Goal: Task Accomplishment & Management: Manage account settings

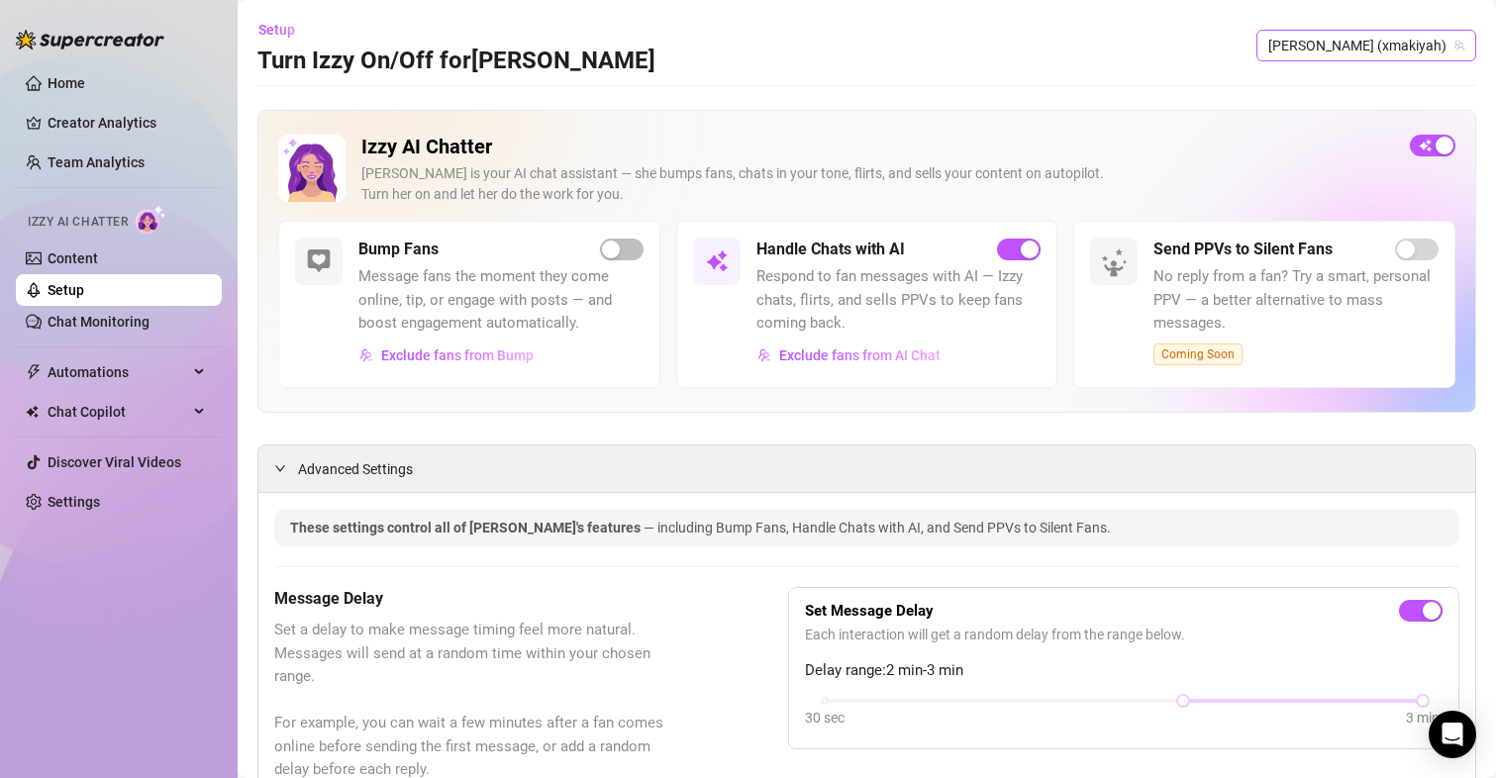
click at [1348, 46] on span "[PERSON_NAME] (xmakiyah)" at bounding box center [1367, 46] width 196 height 30
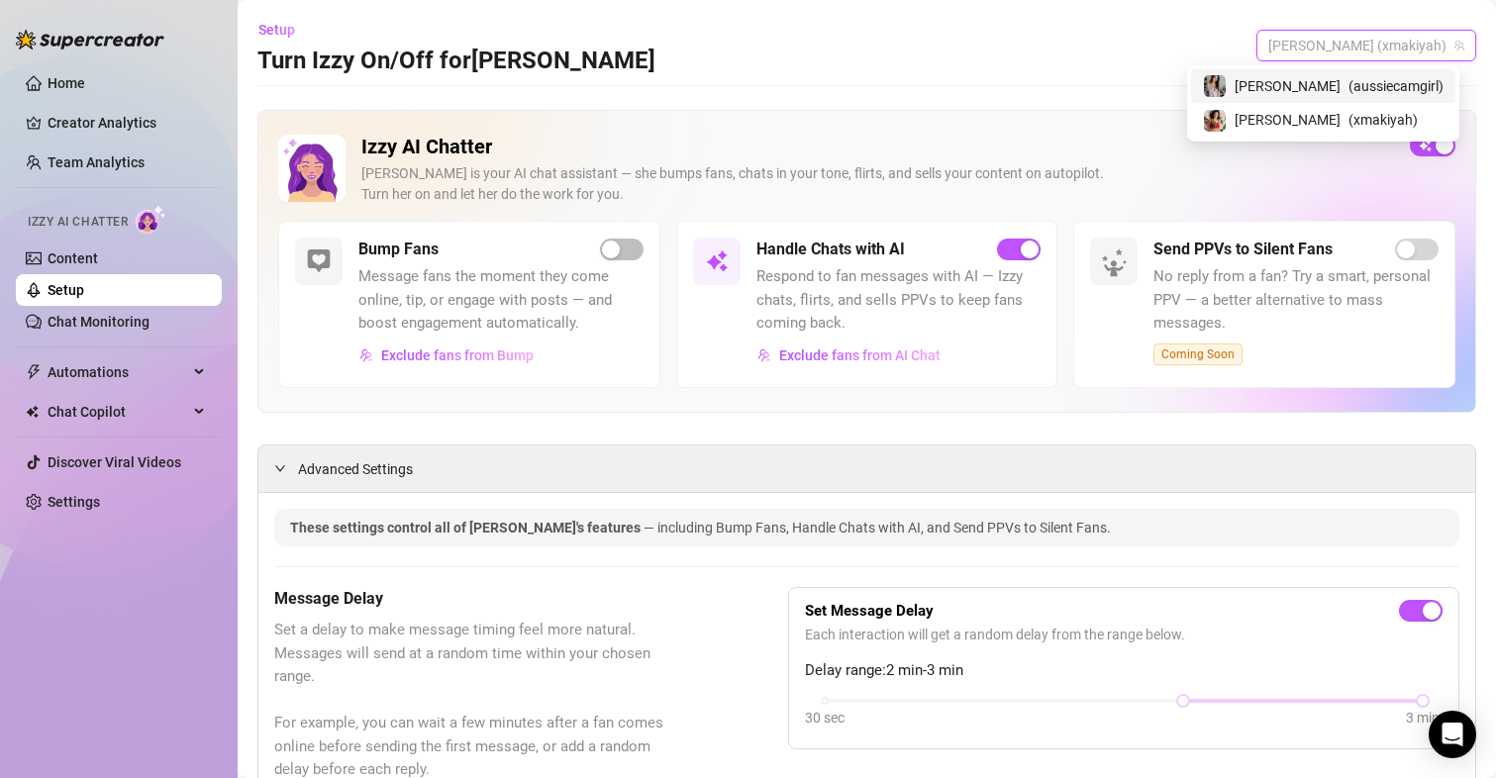
click at [1322, 88] on span "[PERSON_NAME]" at bounding box center [1288, 86] width 106 height 22
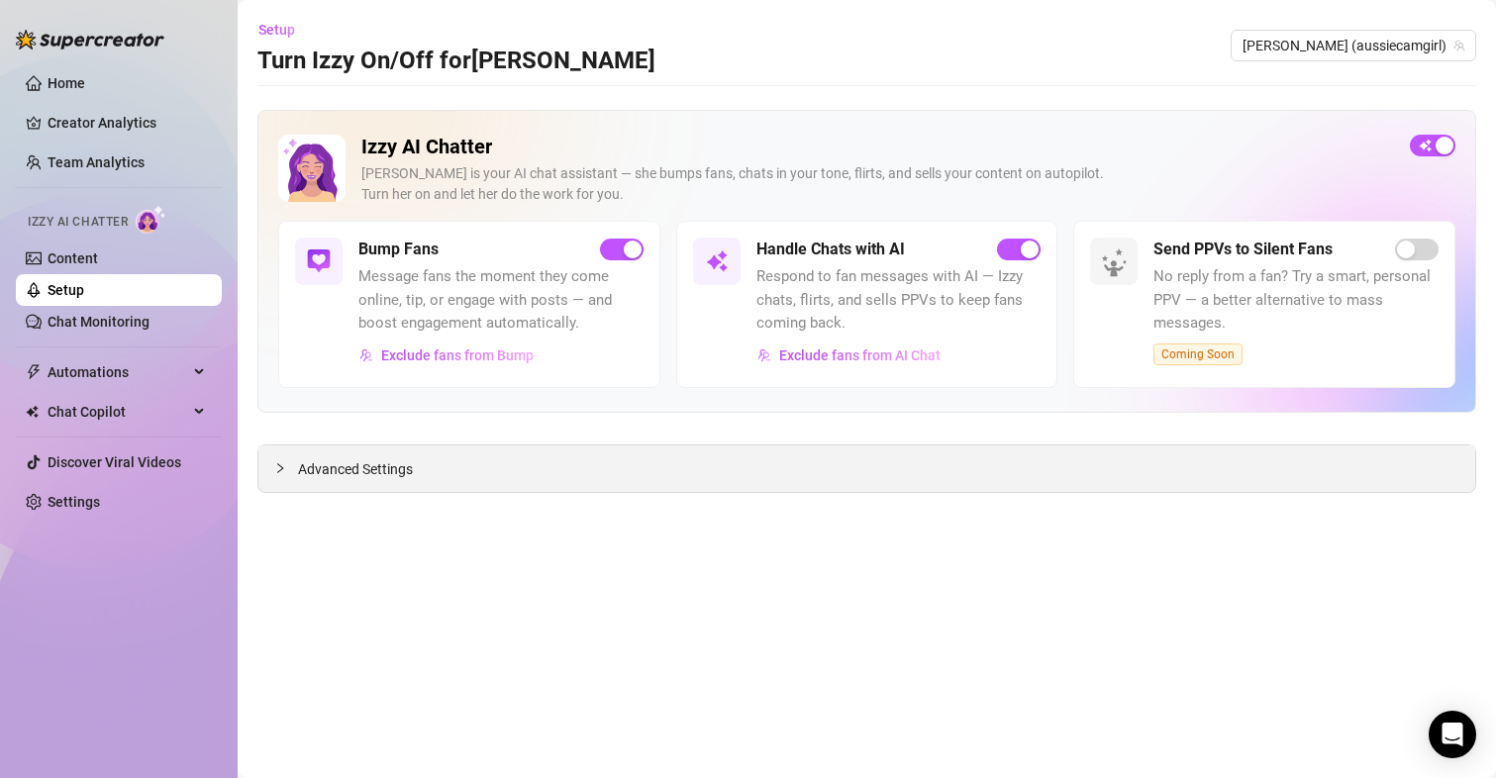
click at [366, 463] on span "Advanced Settings" at bounding box center [355, 470] width 115 height 22
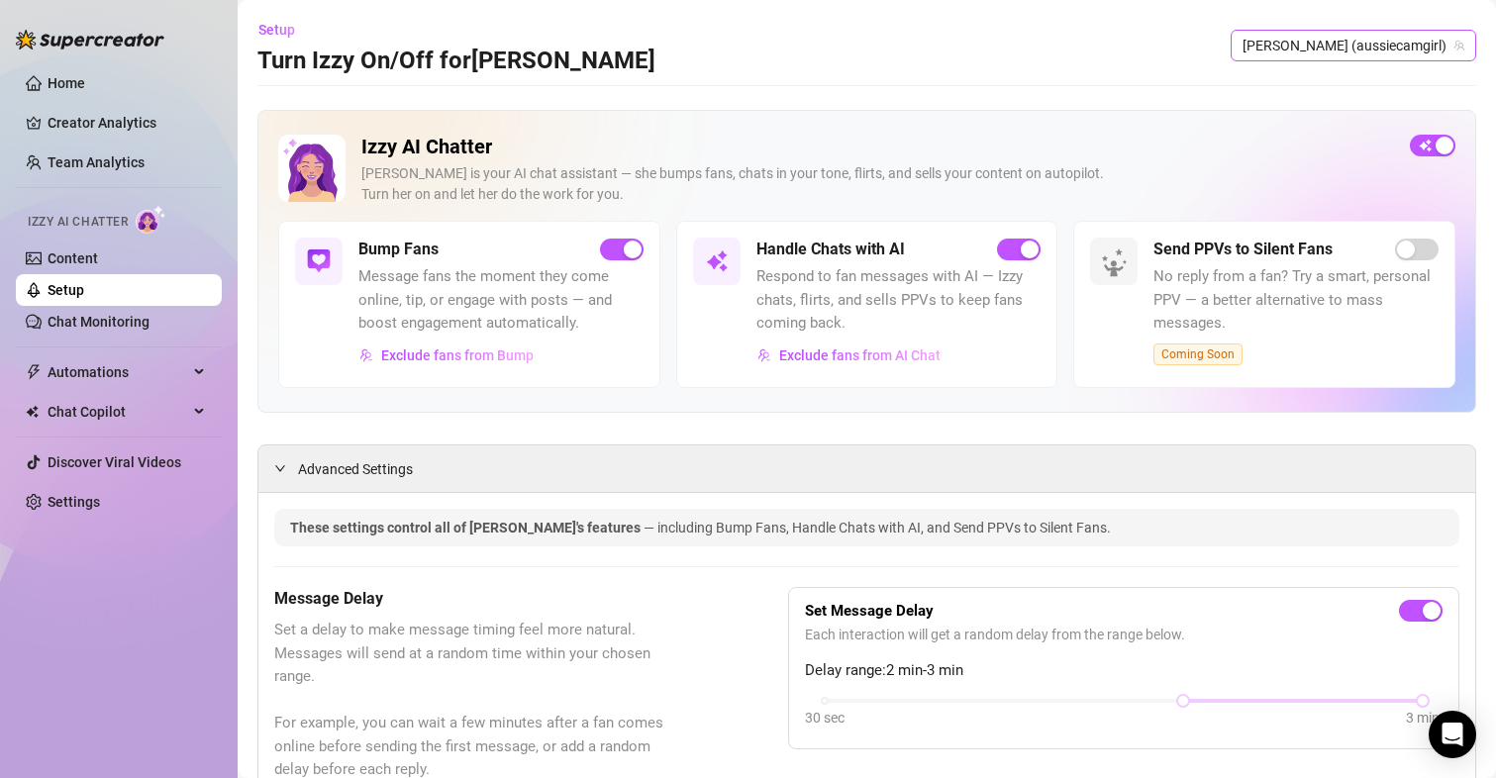
click at [1351, 32] on span "[PERSON_NAME] (aussiecamgirl)" at bounding box center [1354, 46] width 222 height 30
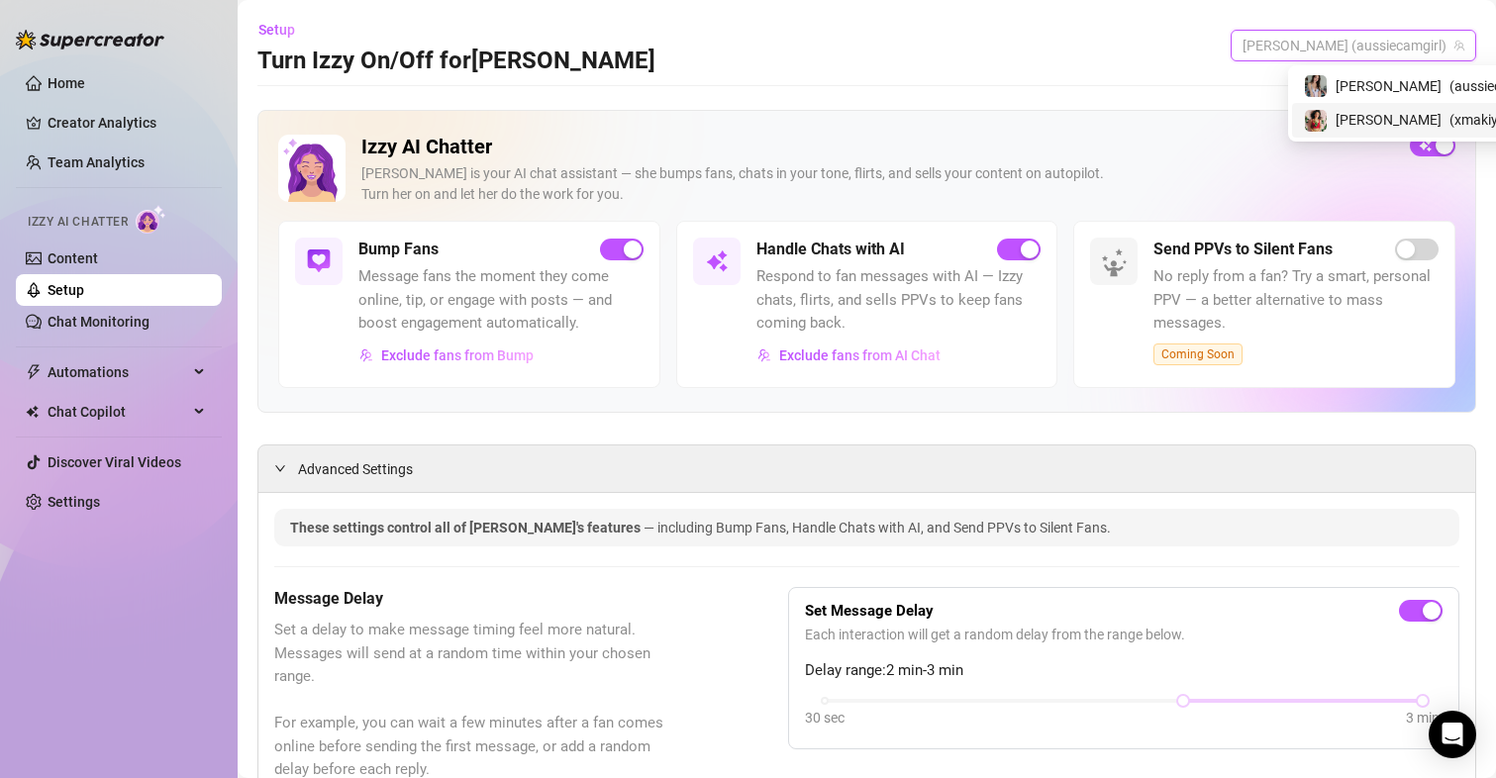
click at [1342, 132] on div "[PERSON_NAME] ( xmakiyah )" at bounding box center [1424, 120] width 264 height 34
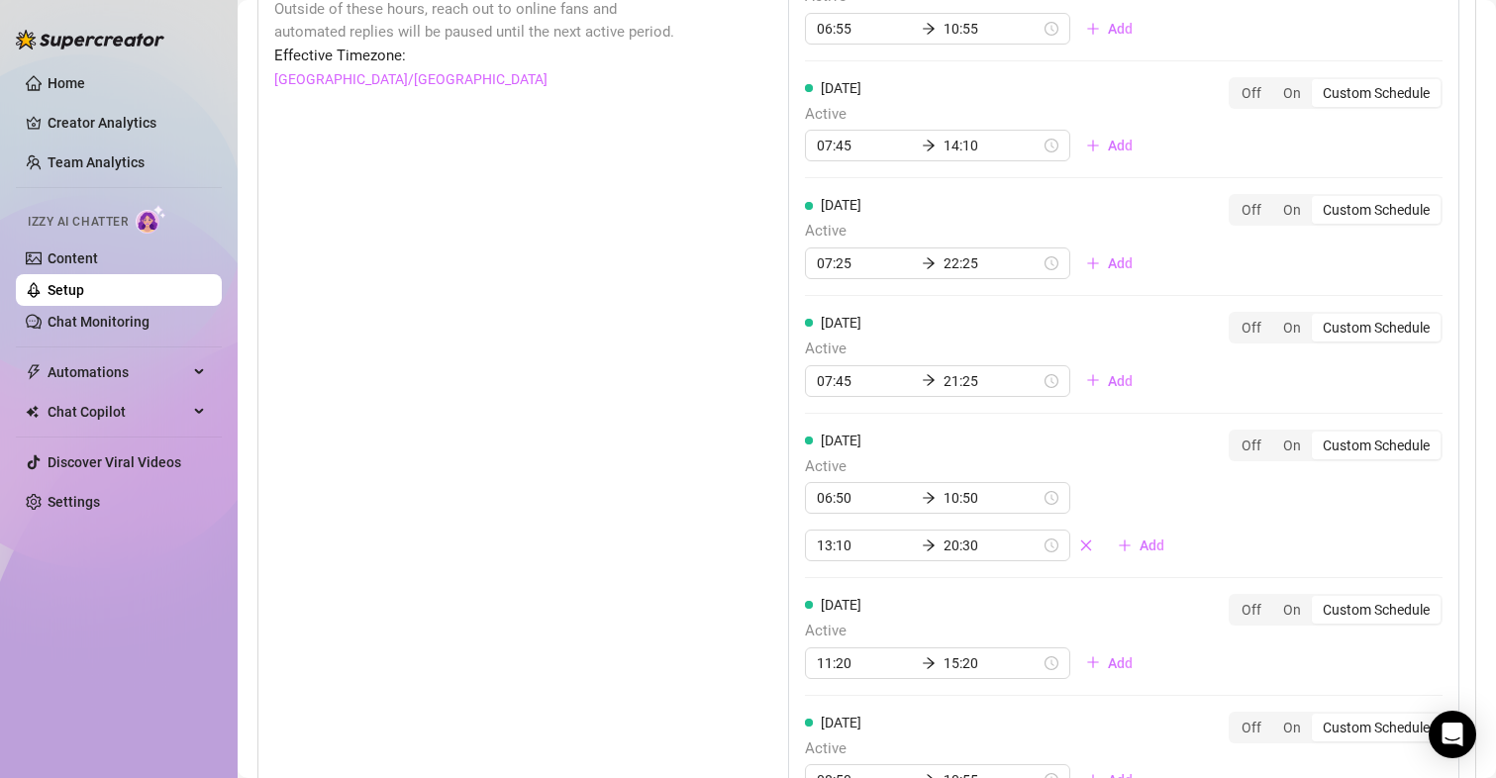
scroll to position [1585, 0]
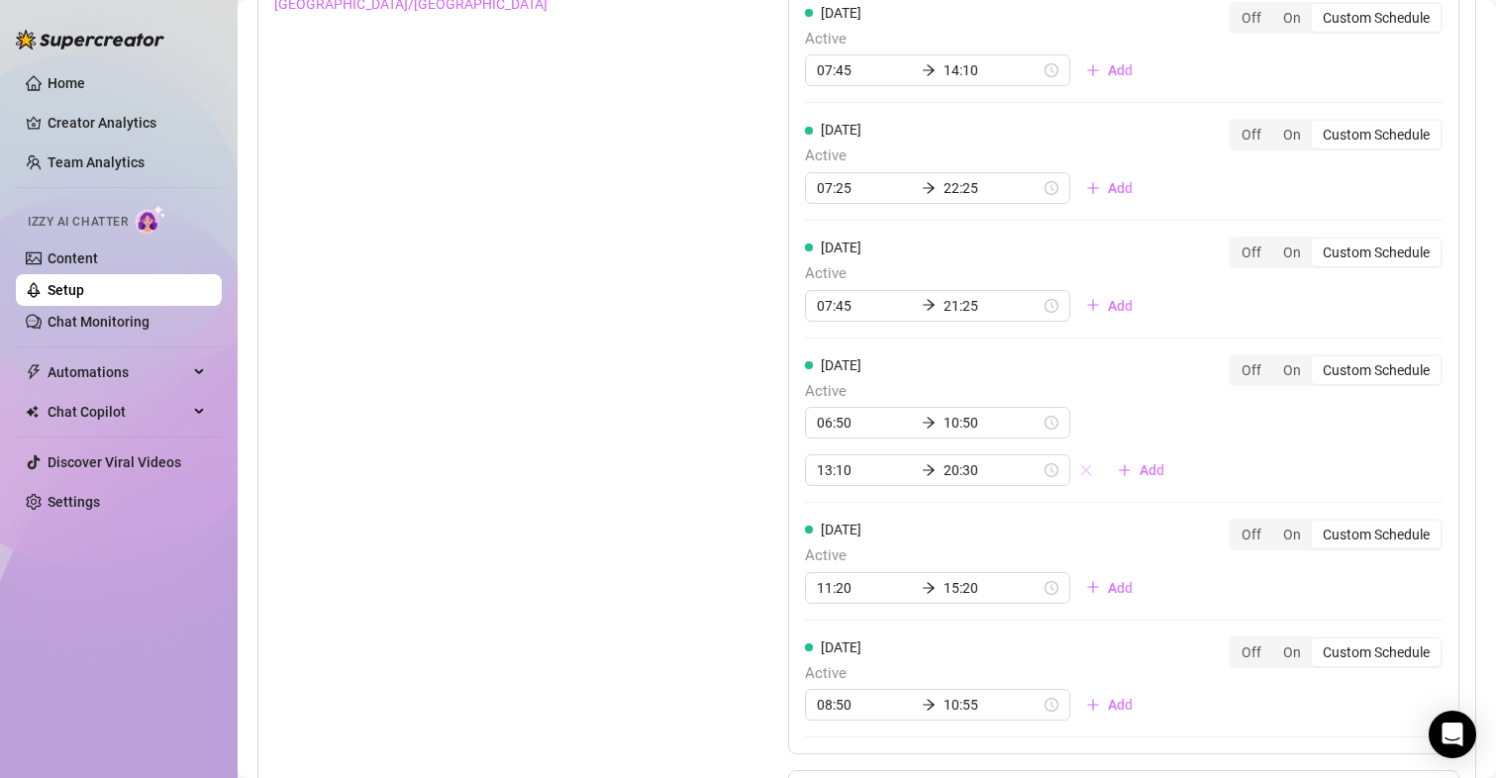
click at [1079, 468] on icon "close" at bounding box center [1086, 470] width 14 height 14
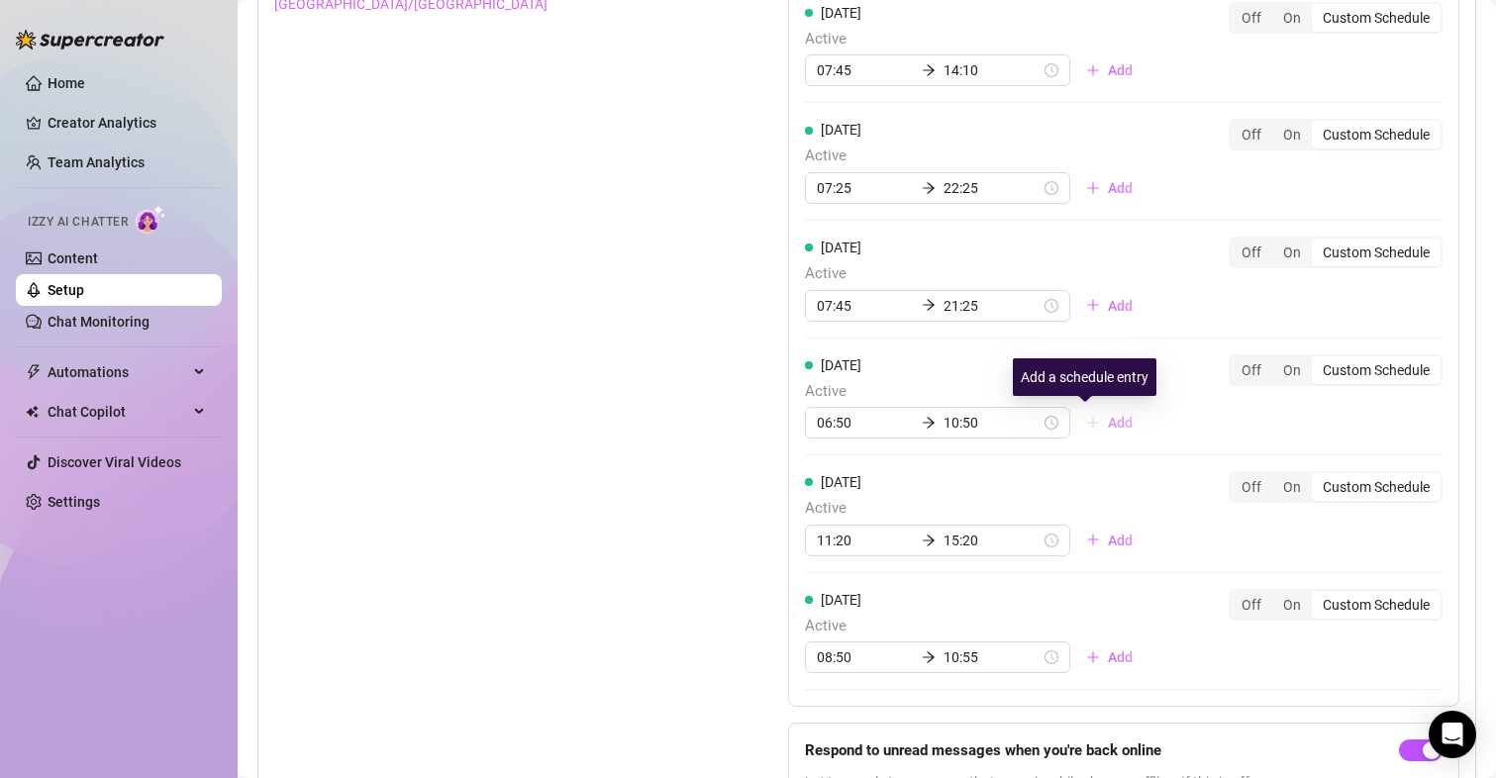
click at [1079, 425] on button "Add" at bounding box center [1110, 423] width 78 height 32
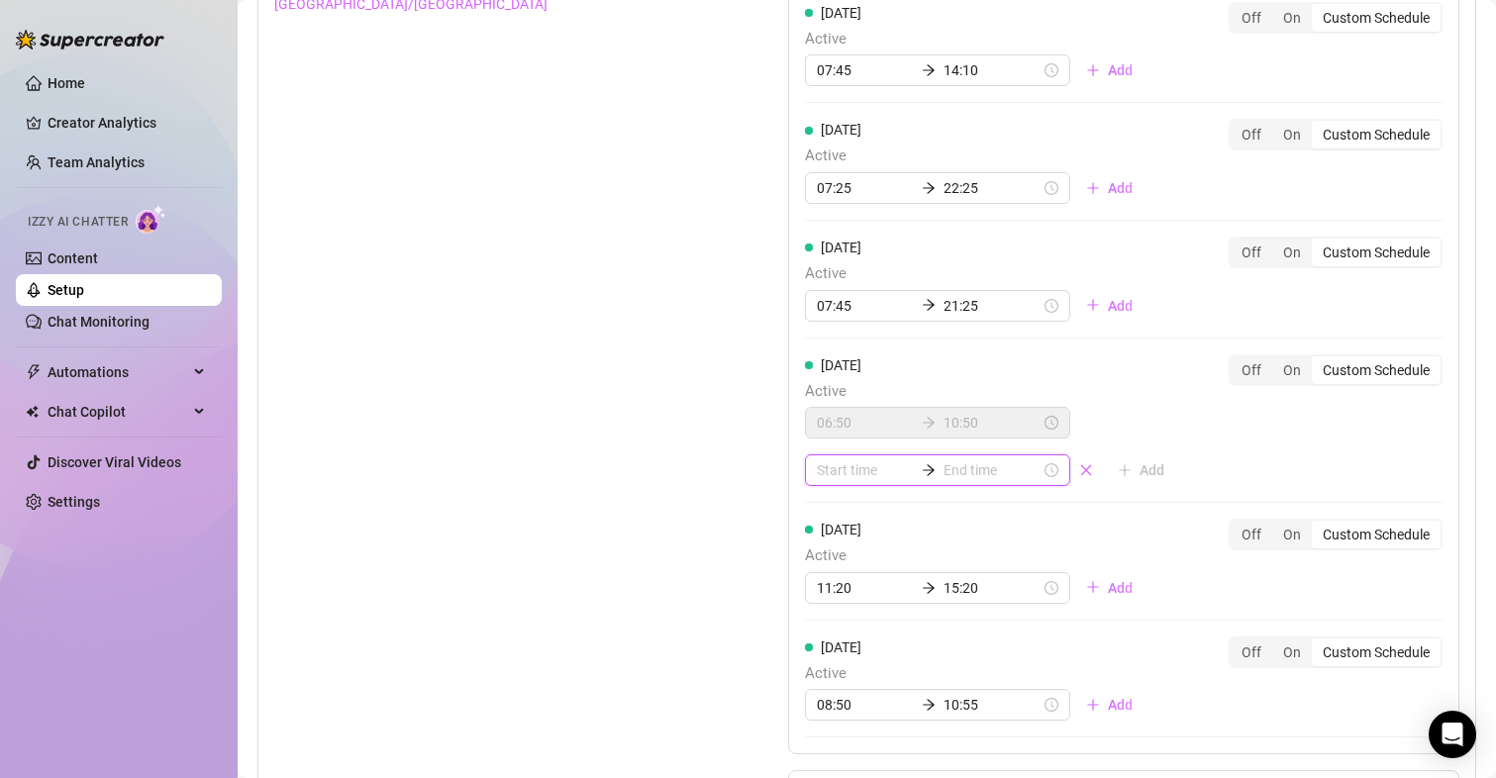
click at [854, 465] on input at bounding box center [865, 471] width 97 height 22
type input "01:00"
type input "00:55"
type input "12:00"
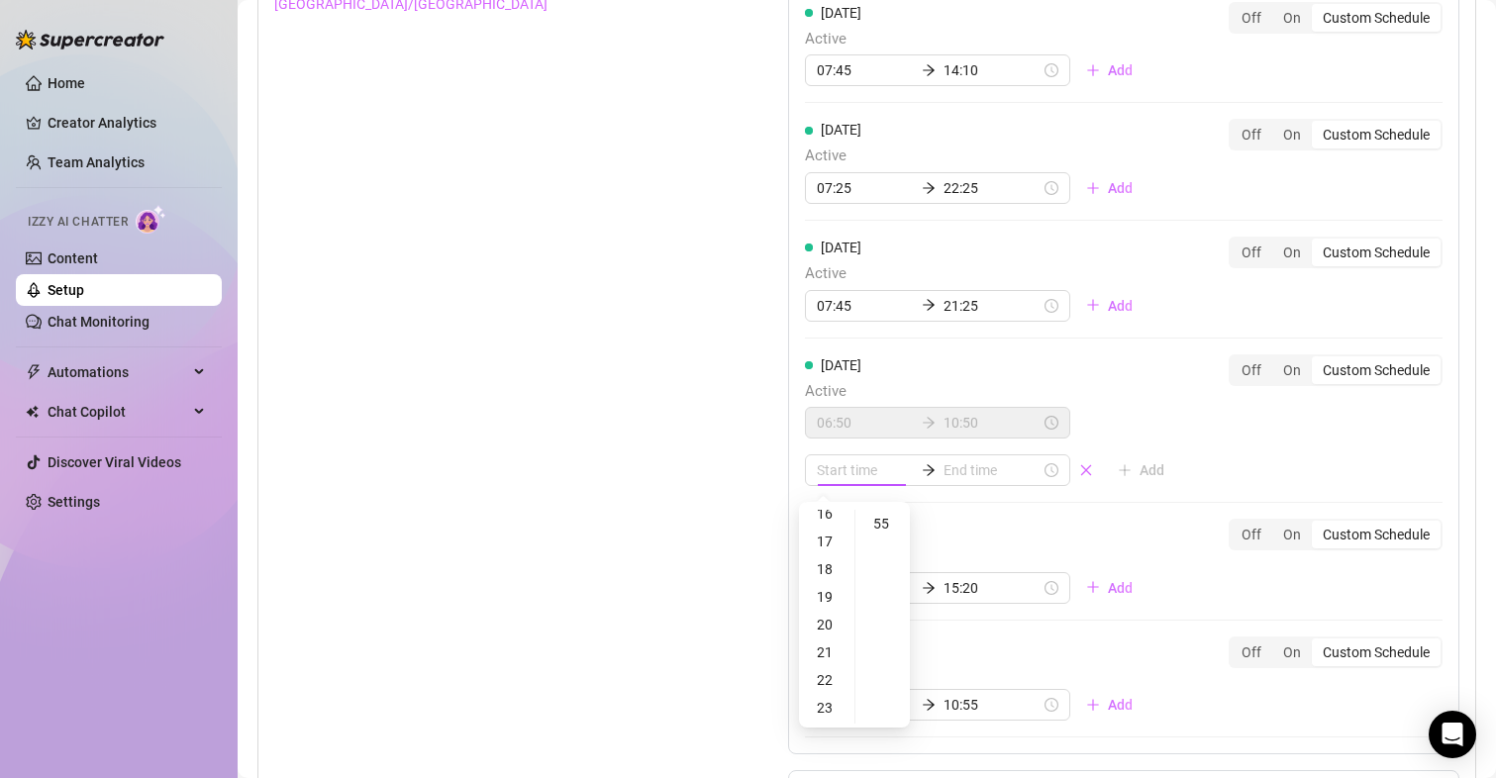
scroll to position [484, 0]
click at [829, 619] on div "21" at bounding box center [827, 622] width 48 height 28
click at [877, 585] on div "25" at bounding box center [884, 590] width 48 height 28
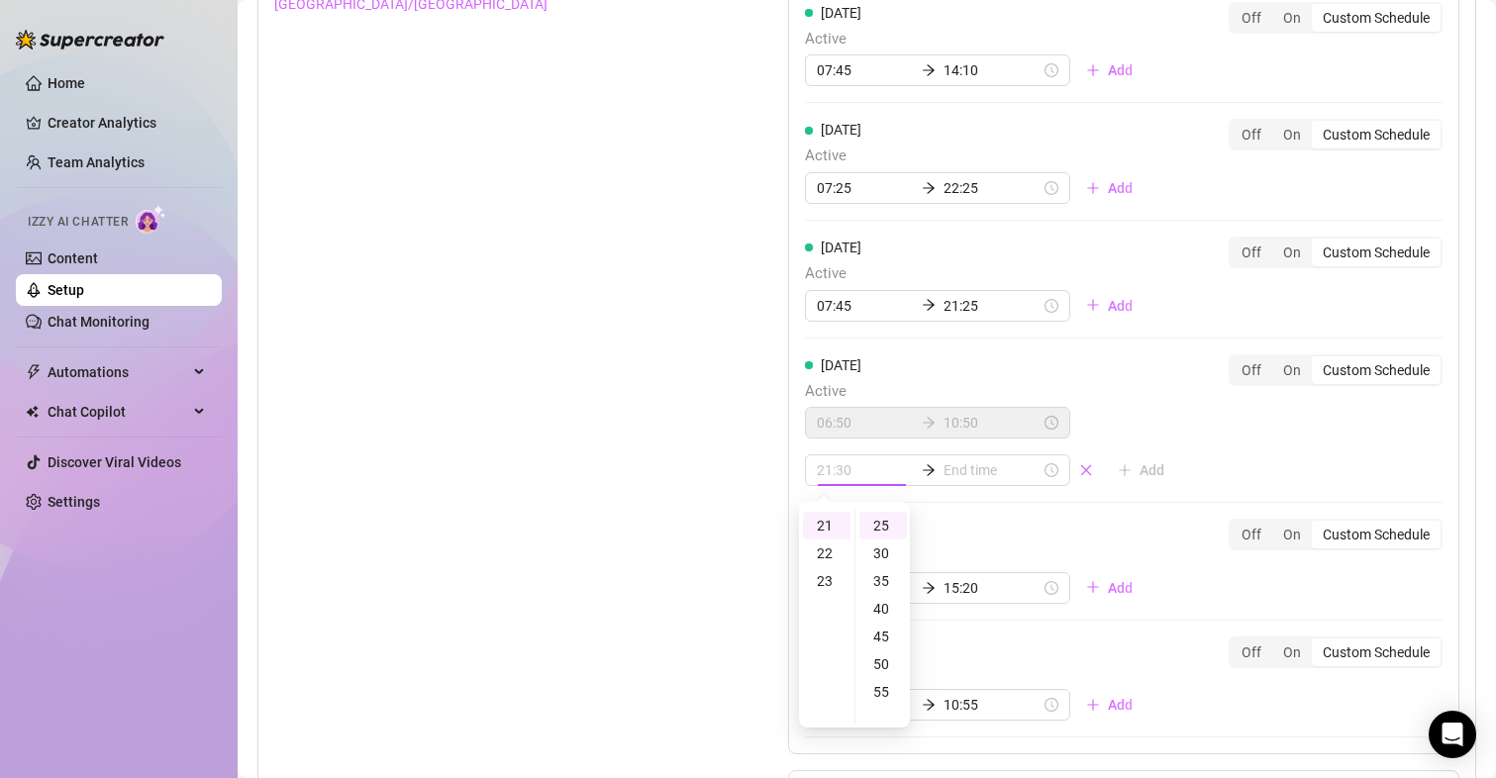
type input "21:25"
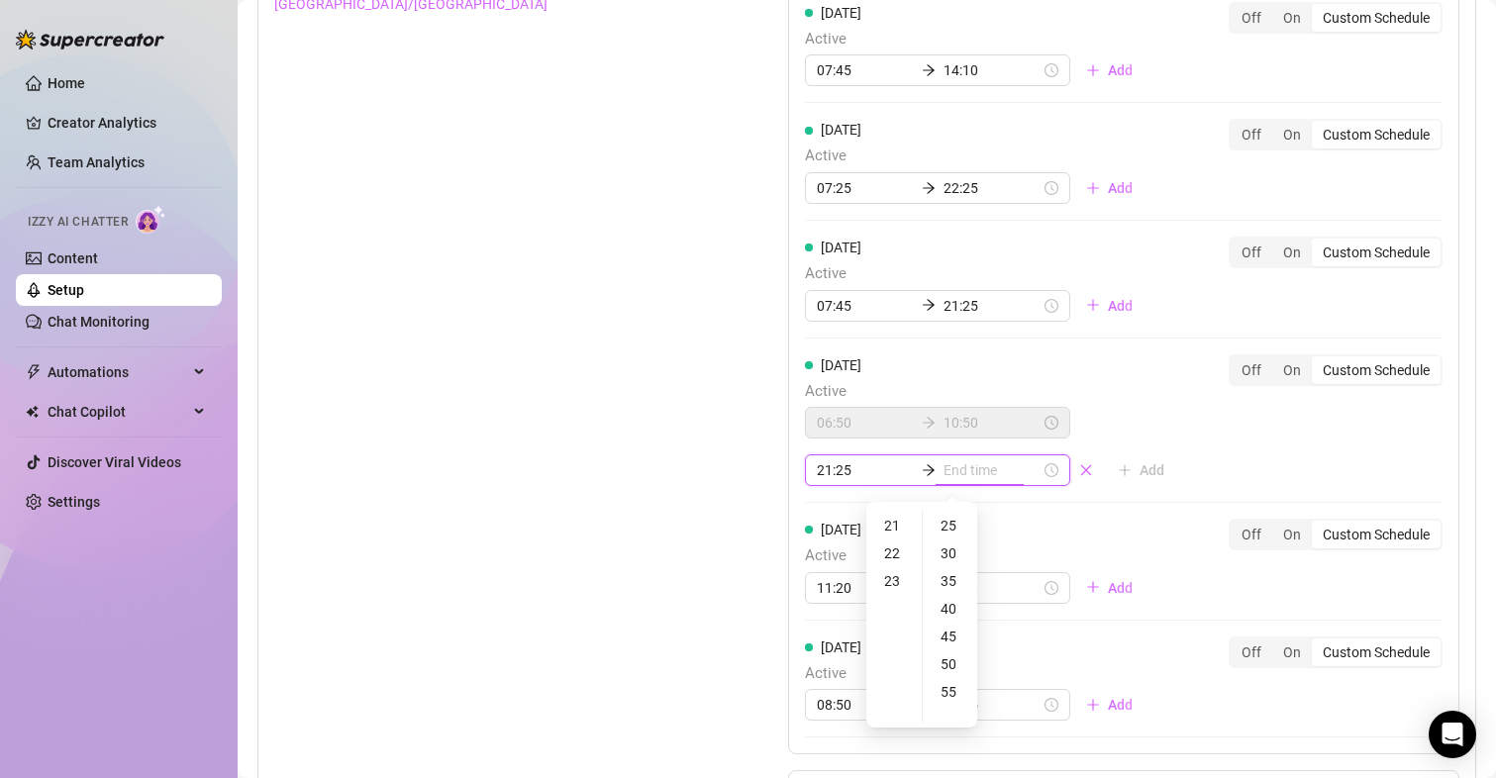
click at [957, 465] on input at bounding box center [992, 471] width 97 height 22
click at [894, 579] on div "23" at bounding box center [895, 581] width 48 height 28
type input "23:25"
click at [951, 522] on div "25" at bounding box center [951, 526] width 48 height 28
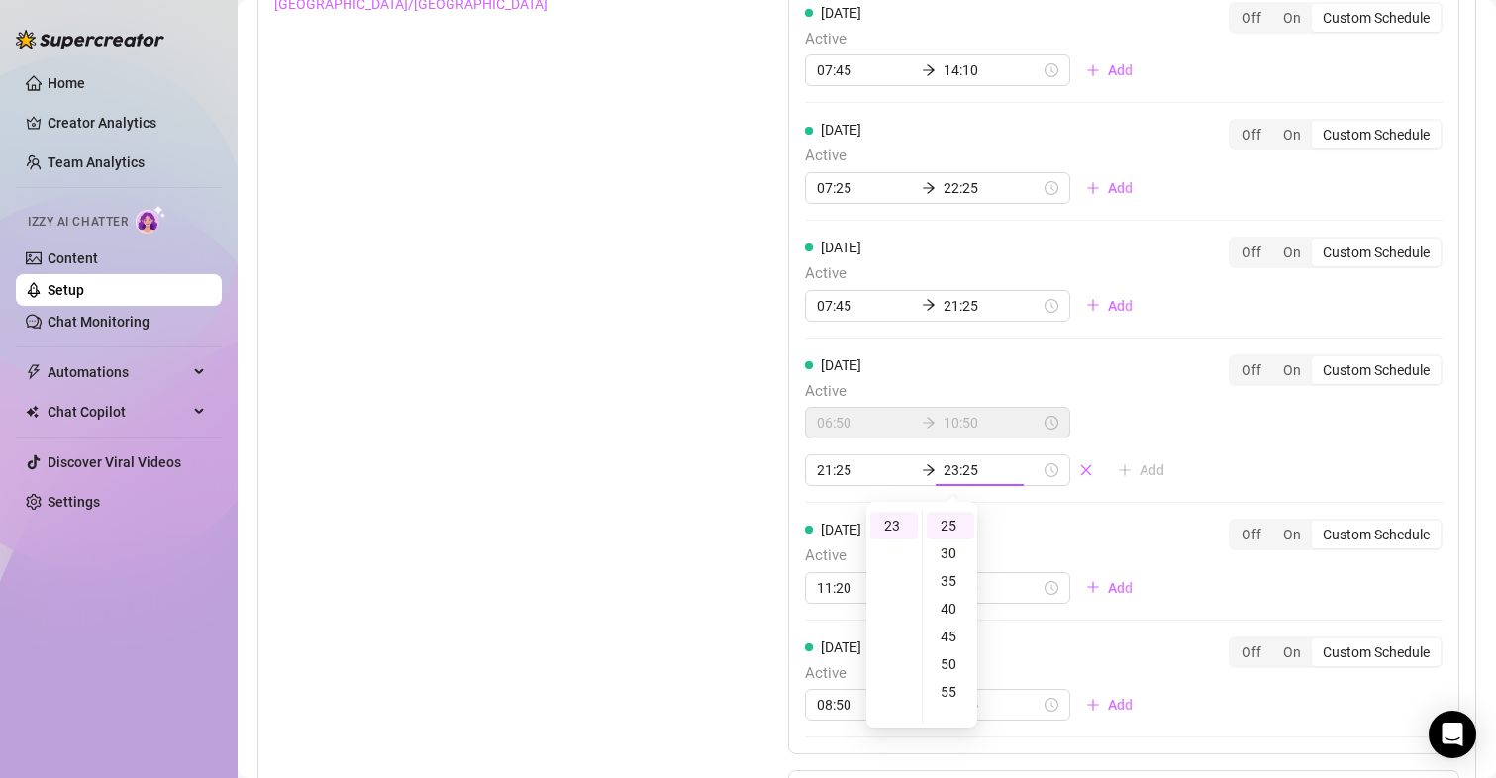
click at [512, 409] on div "Set Active Hours (Izzy Availability) Set specific hours when Izzy engaging with…" at bounding box center [481, 381] width 415 height 1028
drag, startPoint x: 554, startPoint y: 412, endPoint x: 911, endPoint y: 769, distance: 505.6
click at [676, 512] on div "Set Active Hours (Izzy Availability) Set specific hours when Izzy engaging with…" at bounding box center [481, 381] width 415 height 1028
drag, startPoint x: 629, startPoint y: 497, endPoint x: 631, endPoint y: 194, distance: 303.0
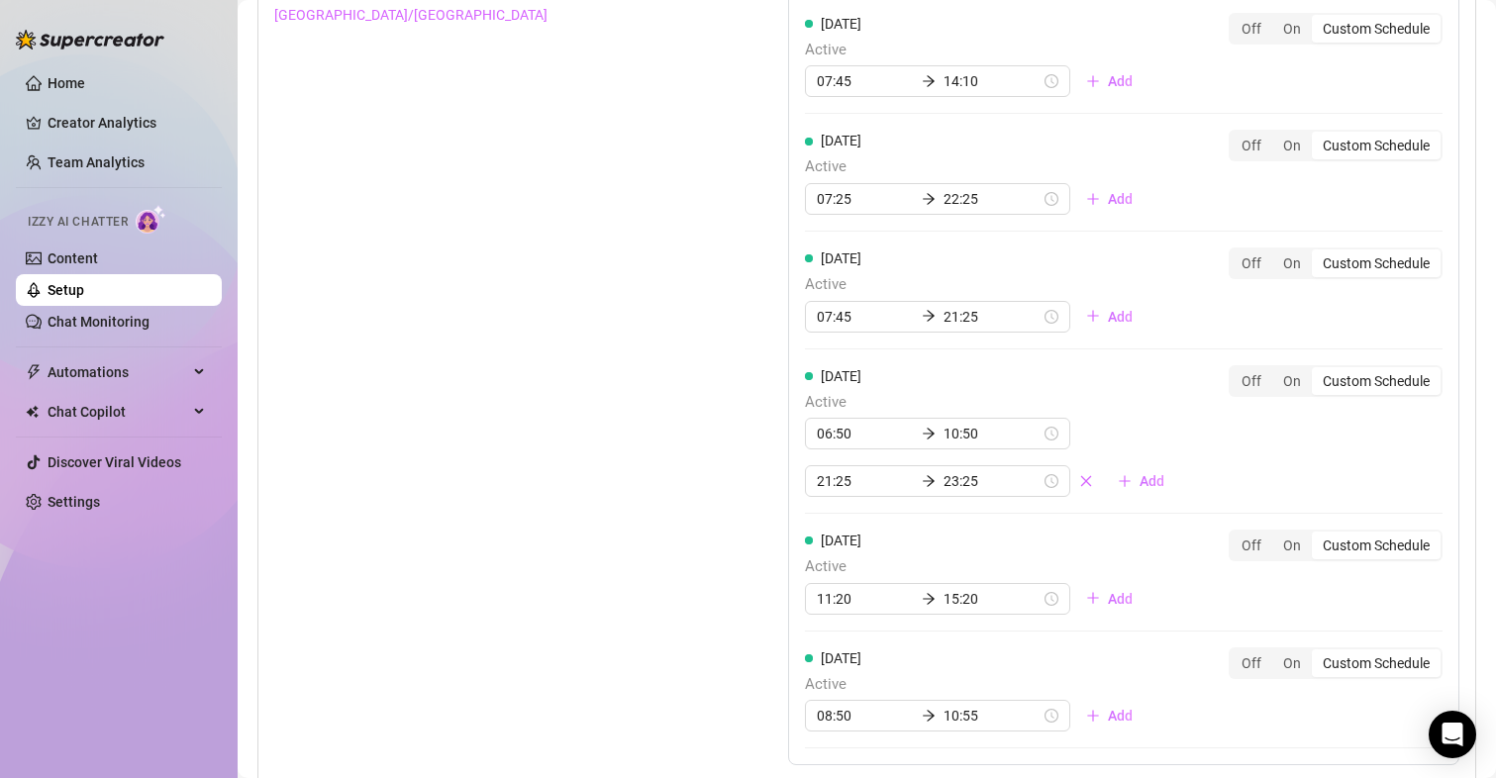
drag, startPoint x: 652, startPoint y: 575, endPoint x: 639, endPoint y: 267, distance: 308.3
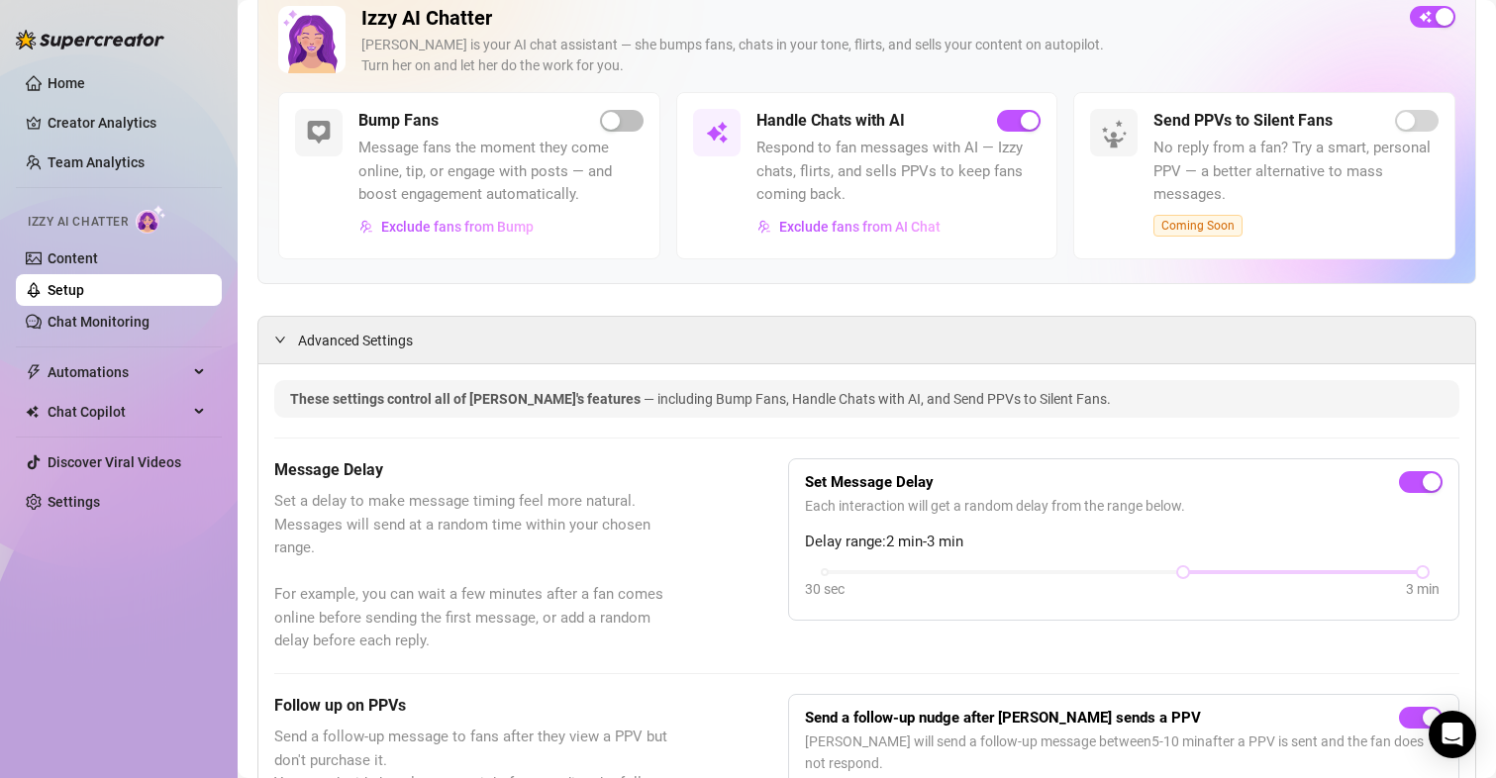
scroll to position [0, 0]
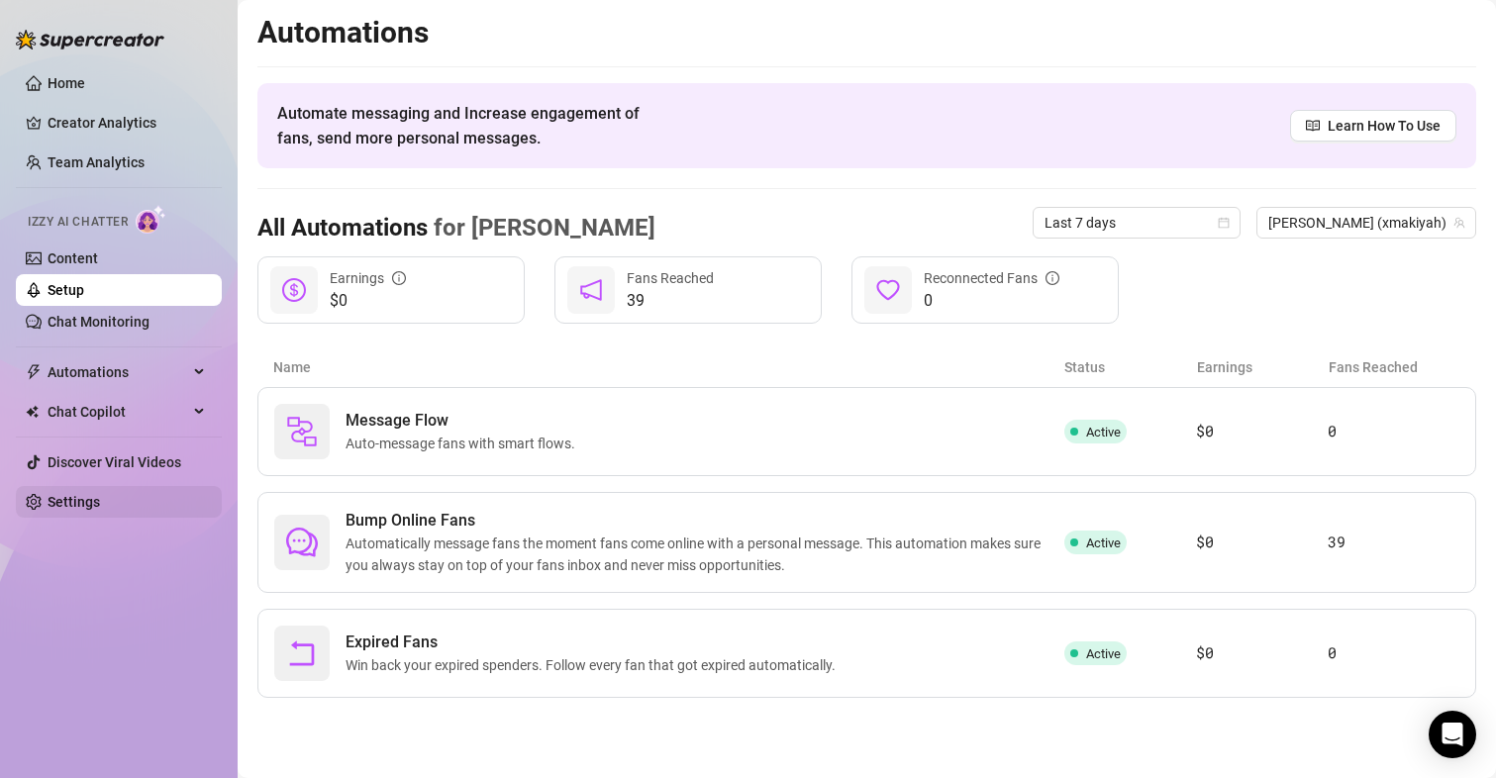
click at [82, 498] on link "Settings" at bounding box center [74, 502] width 52 height 16
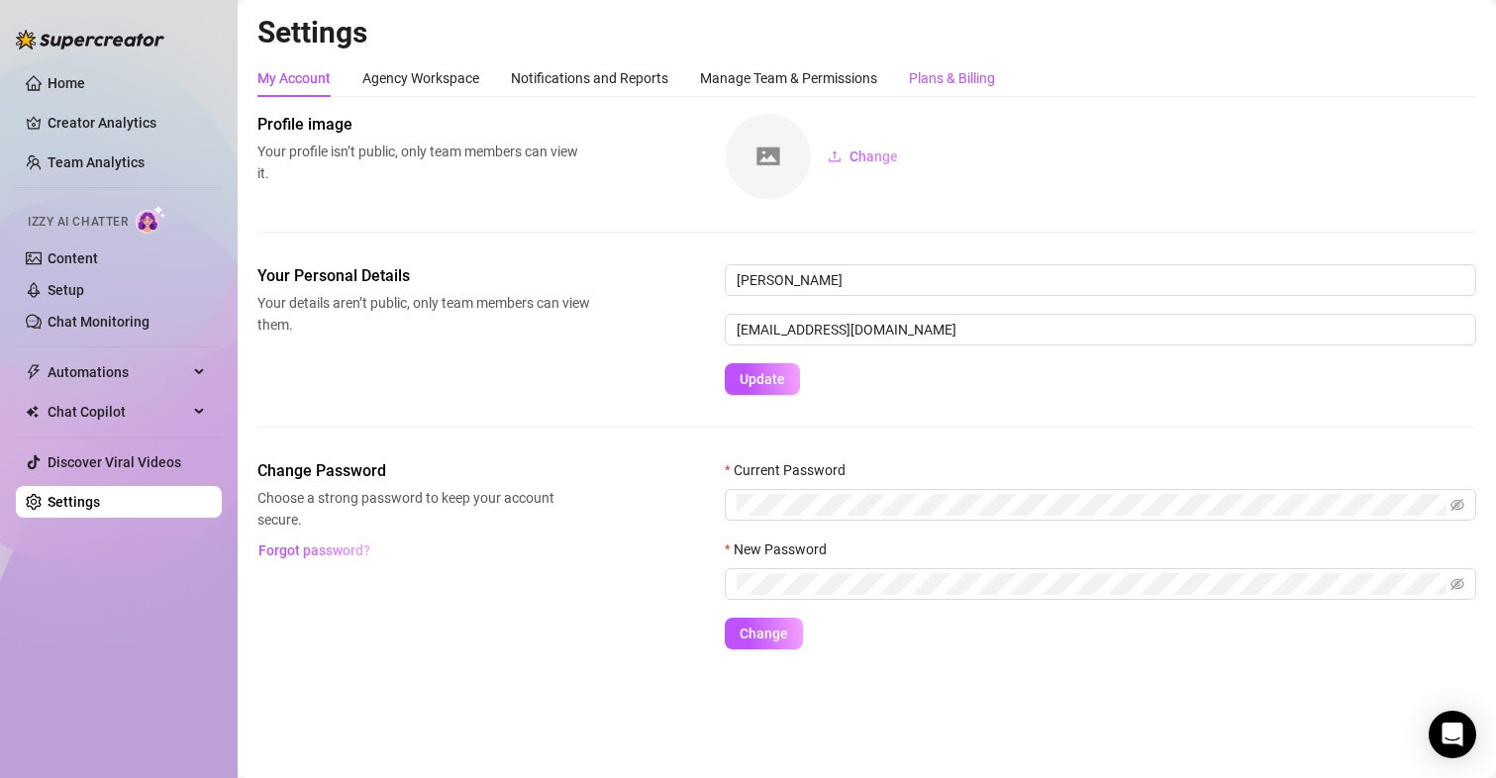
click at [937, 80] on div "Plans & Billing" at bounding box center [952, 78] width 86 height 22
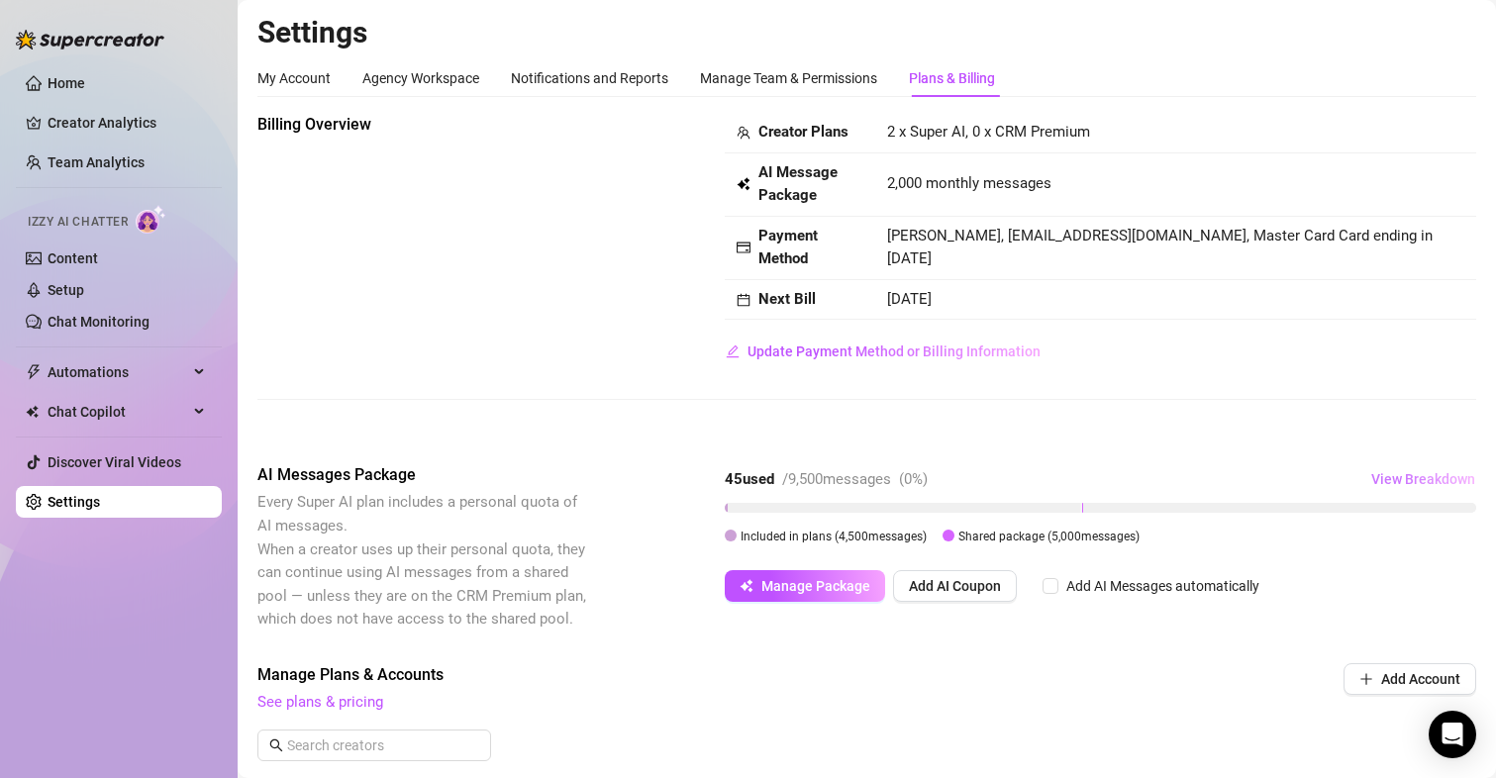
click at [1380, 468] on button "View Breakdown" at bounding box center [1424, 479] width 106 height 32
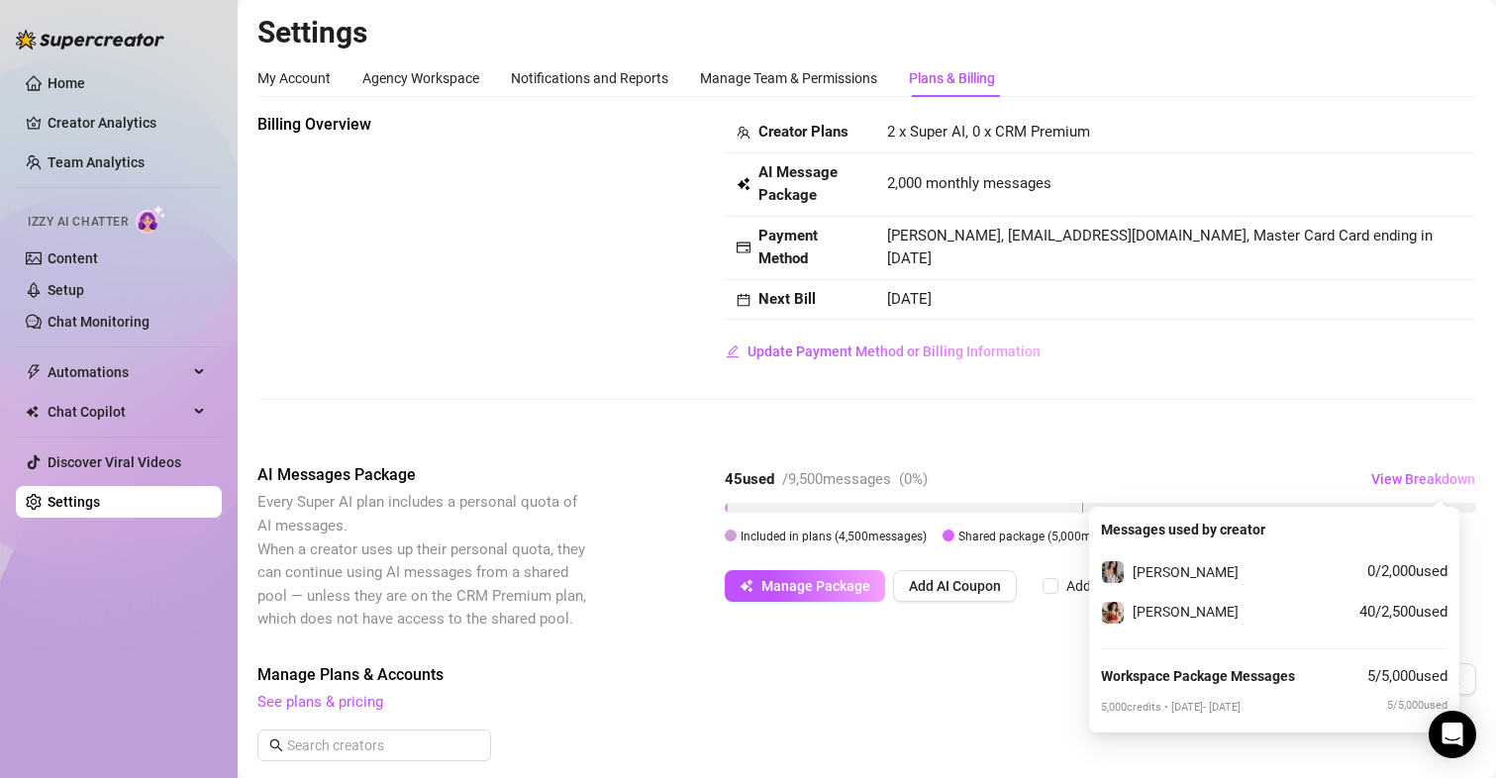
click at [948, 451] on div "Billing Overview Creator Plans 2 x Super AI, 0 x CRM Premium AI Message Package…" at bounding box center [866, 777] width 1219 height 1329
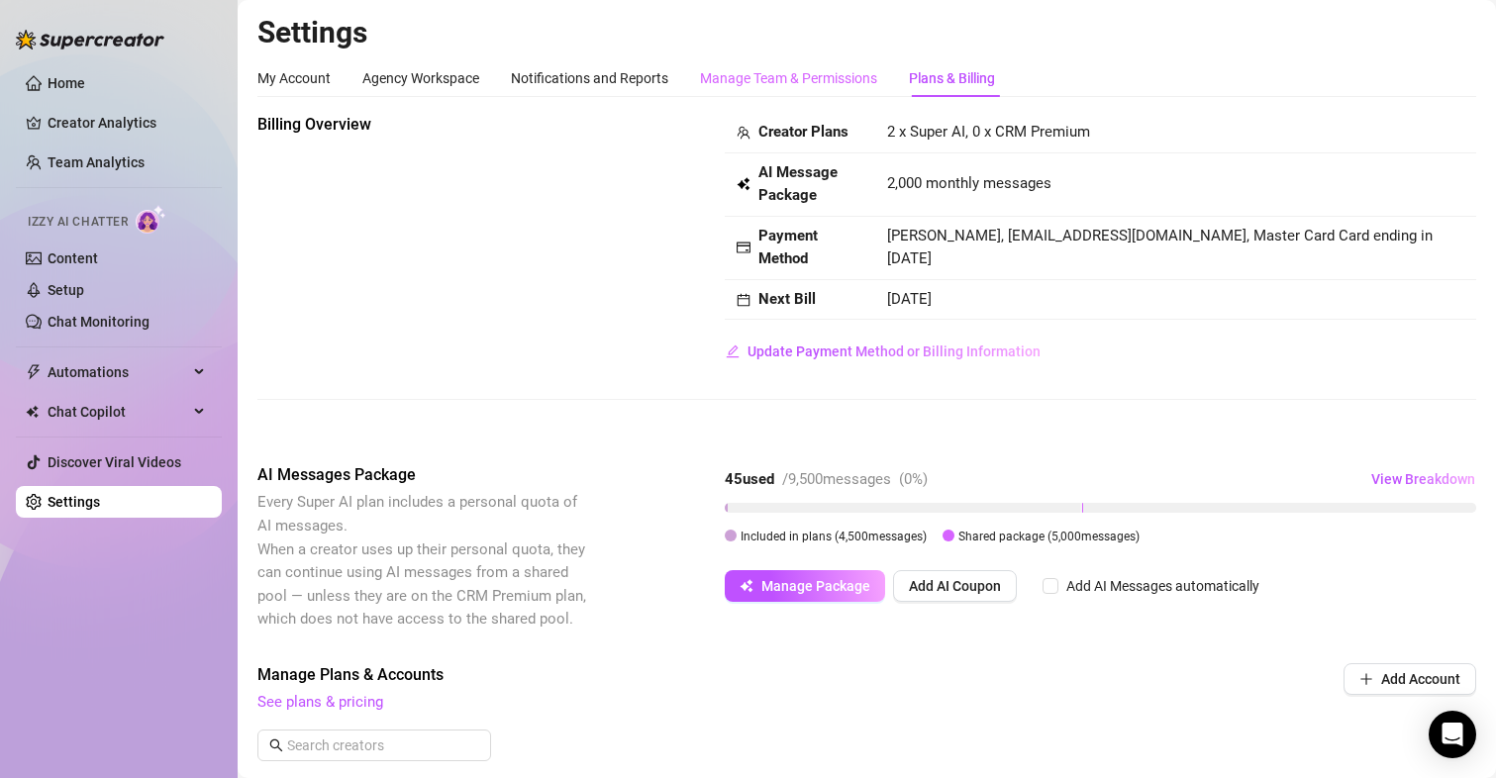
click at [780, 96] on div "Manage Team & Permissions" at bounding box center [788, 78] width 177 height 38
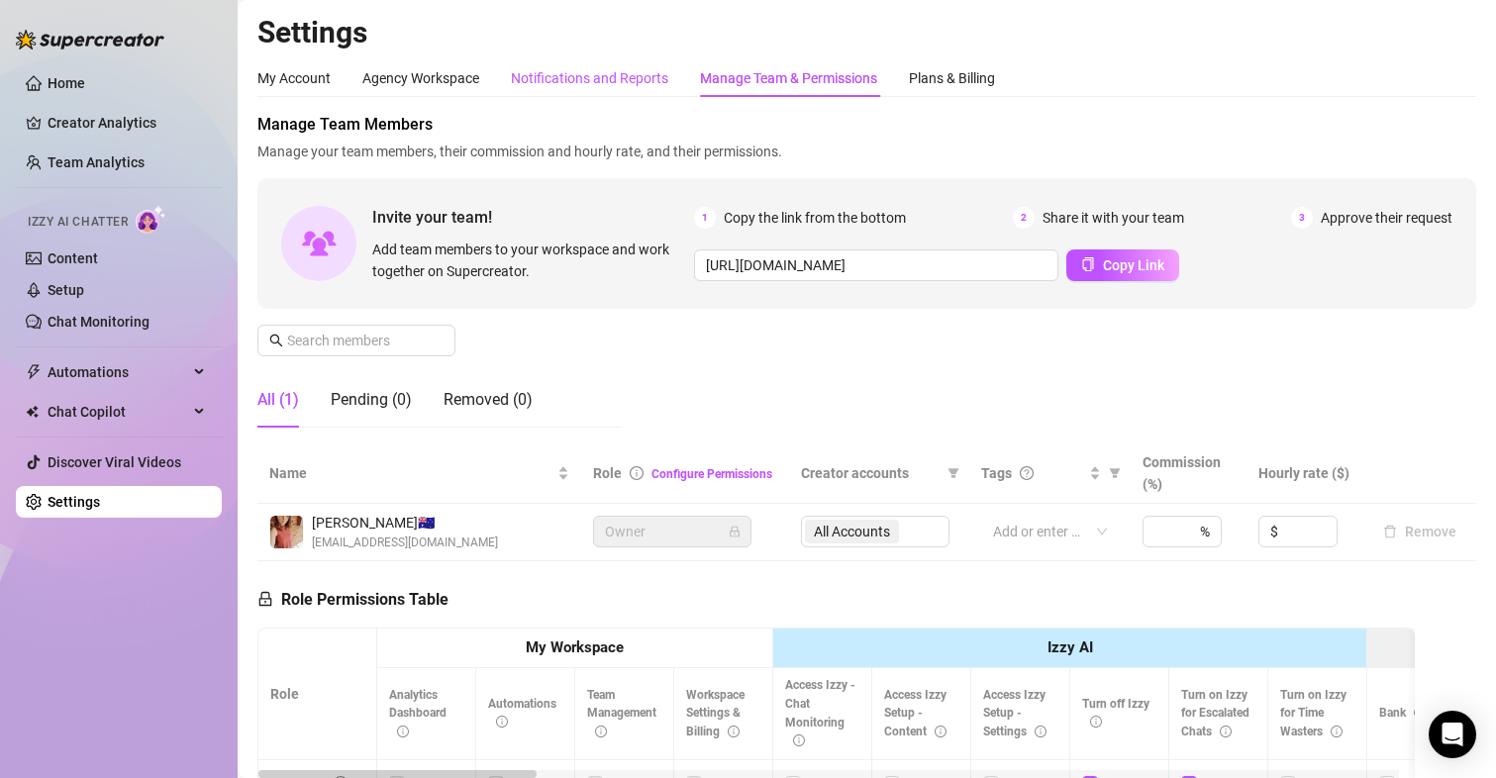
click at [605, 88] on div "Notifications and Reports" at bounding box center [589, 78] width 157 height 22
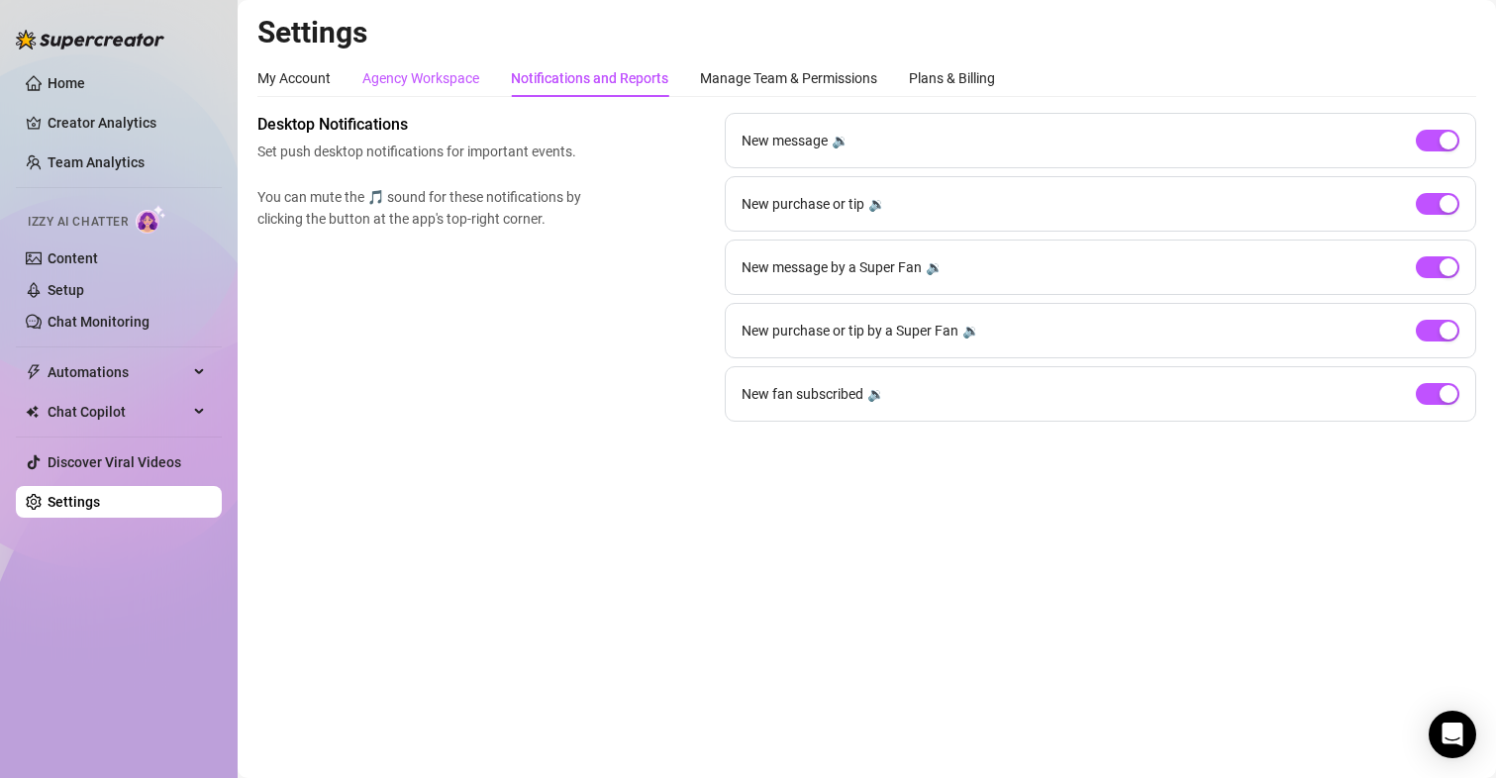
click at [403, 77] on div "Agency Workspace" at bounding box center [420, 78] width 117 height 22
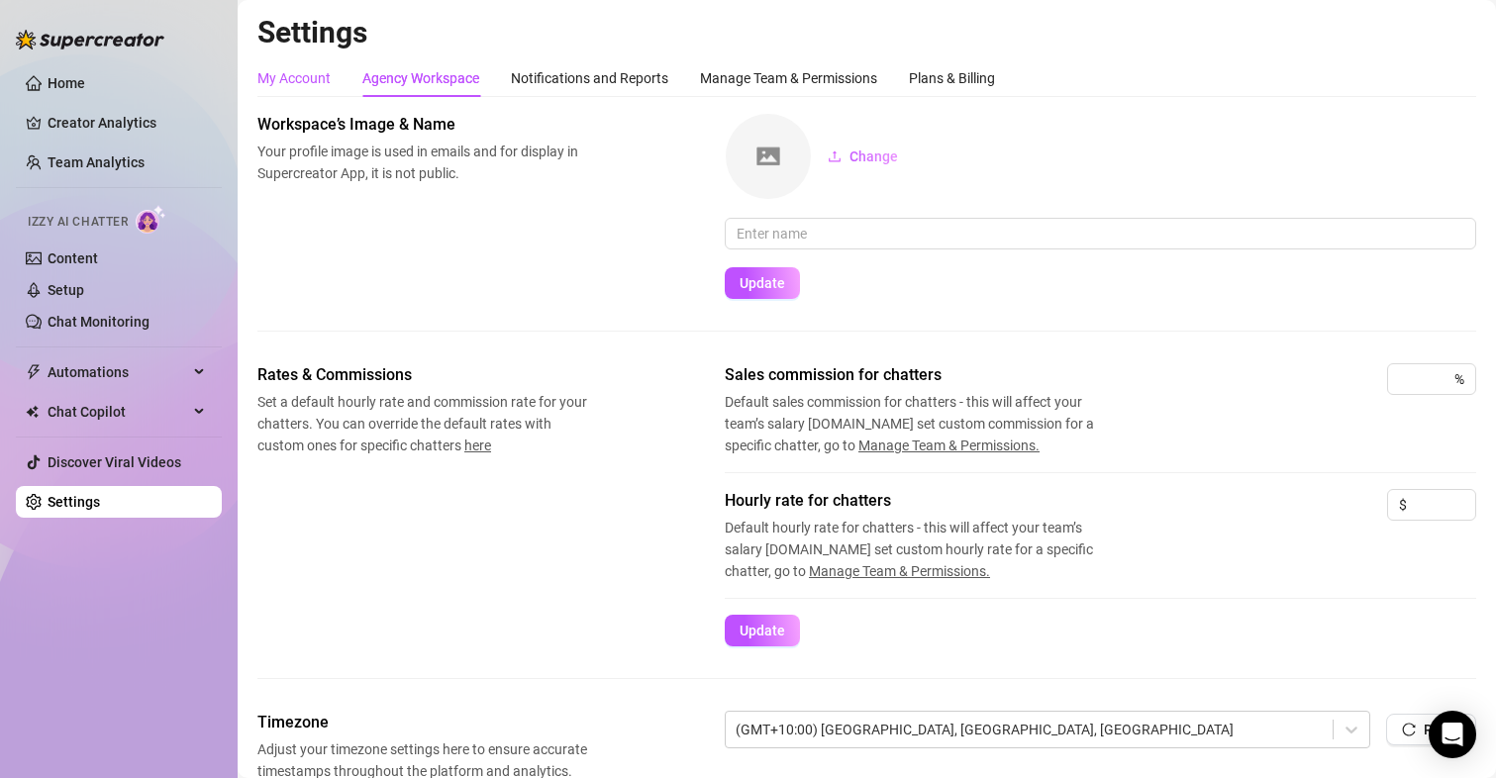
click at [280, 78] on div "My Account" at bounding box center [293, 78] width 73 height 22
